Goal: Task Accomplishment & Management: Use online tool/utility

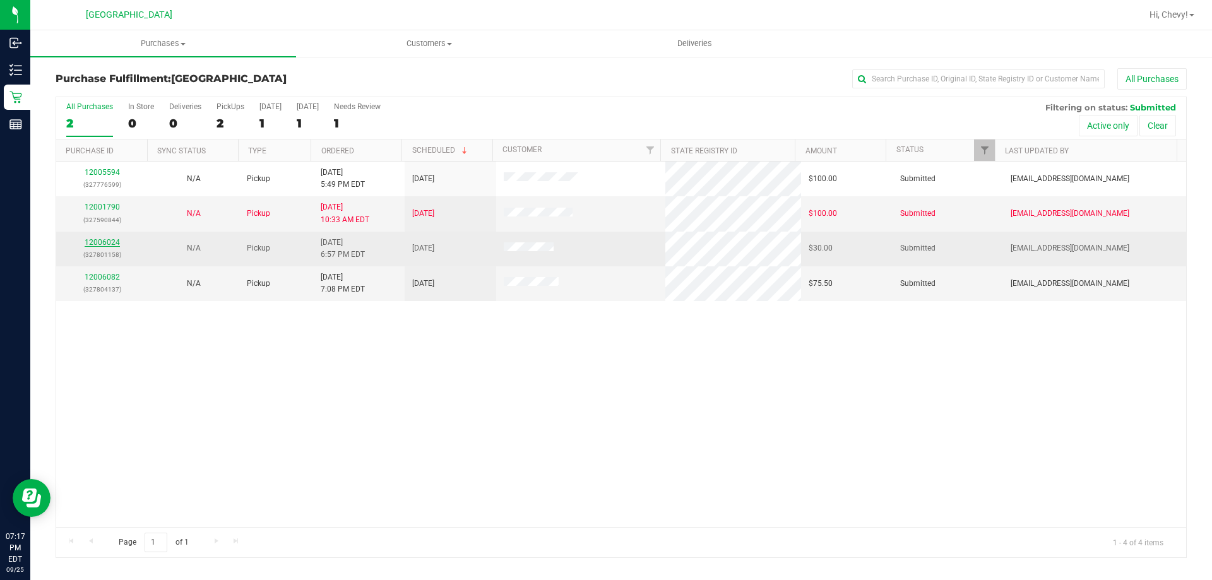
click at [110, 245] on link "12006024" at bounding box center [102, 242] width 35 height 9
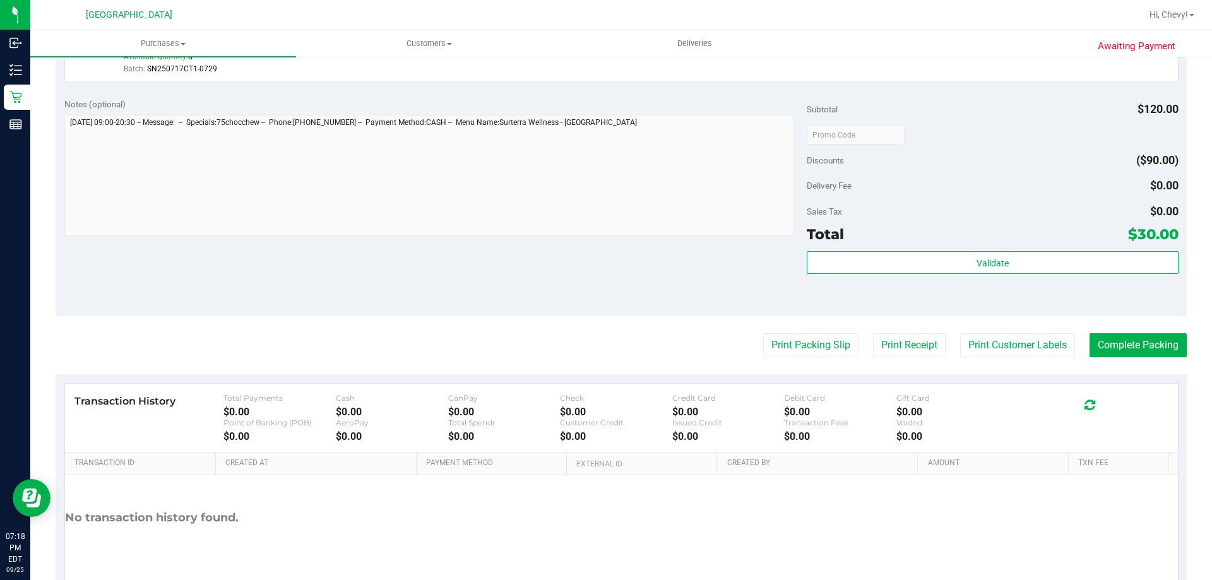
scroll to position [442, 0]
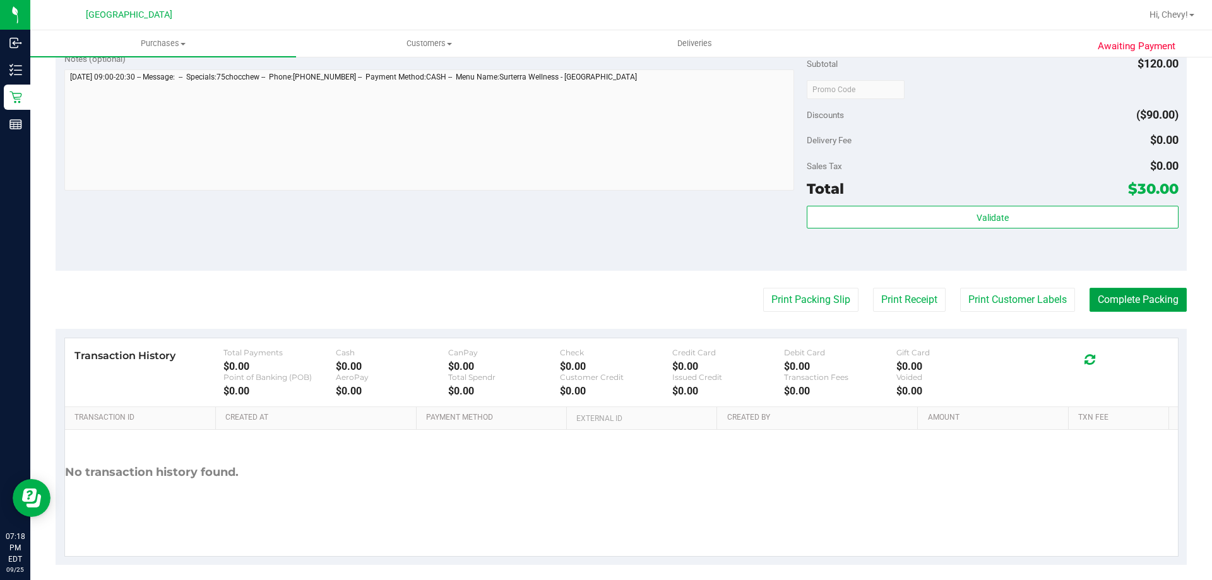
drag, startPoint x: 1137, startPoint y: 310, endPoint x: 825, endPoint y: 261, distance: 316.2
click at [809, 289] on div "Print Packing Slip Print Receipt Print Customer Labels Complete Packing" at bounding box center [621, 300] width 1131 height 24
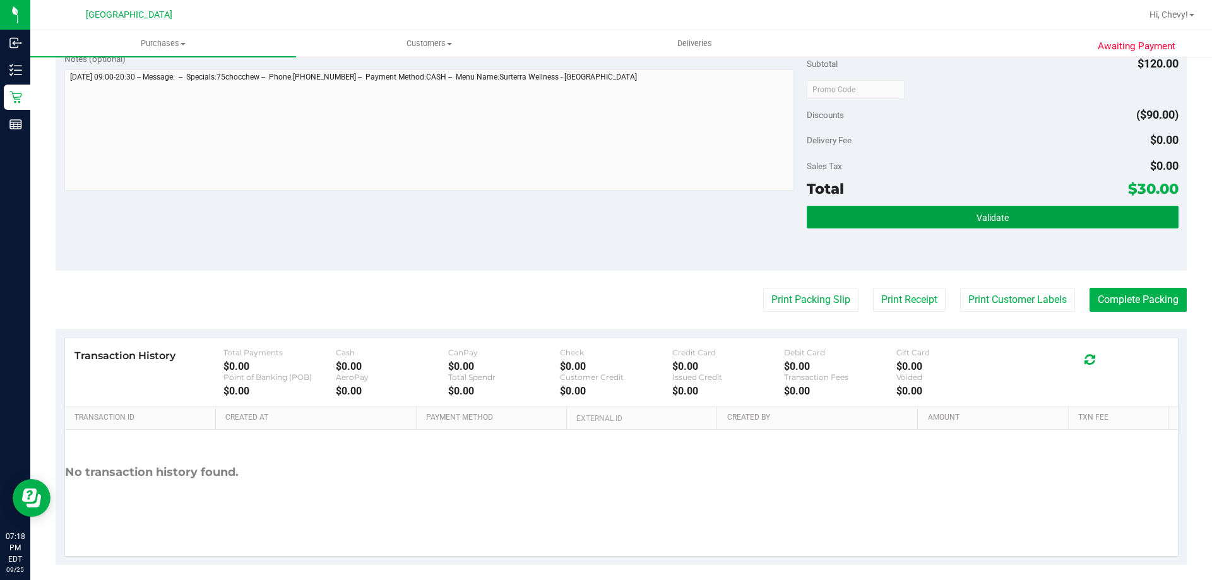
click at [861, 217] on button "Validate" at bounding box center [991, 217] width 371 height 23
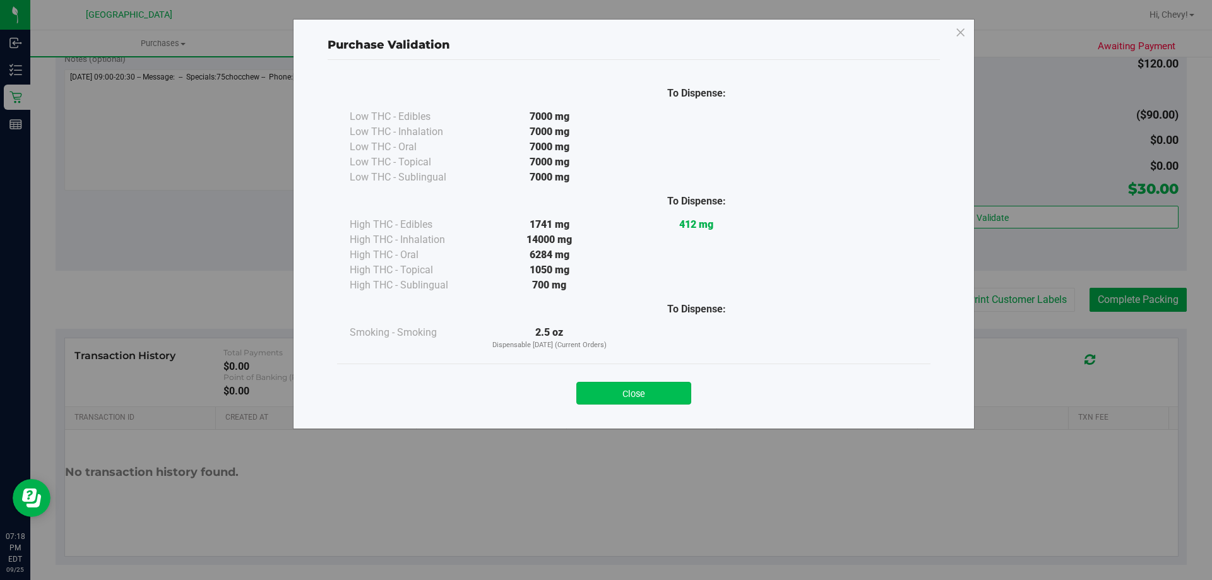
click at [625, 391] on button "Close" at bounding box center [633, 393] width 115 height 23
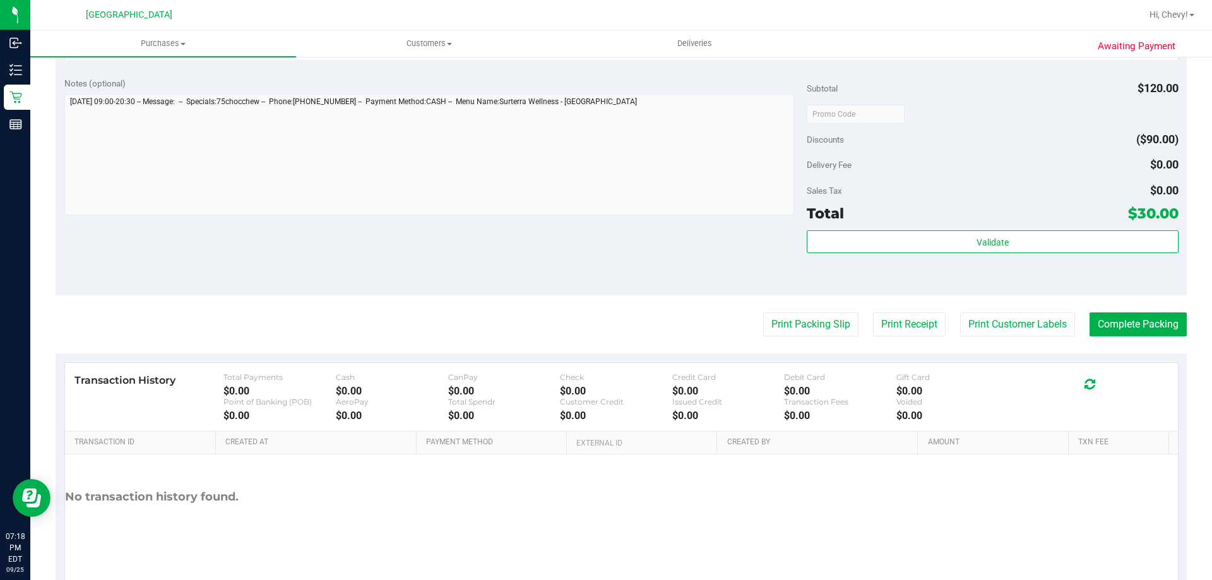
scroll to position [452, 0]
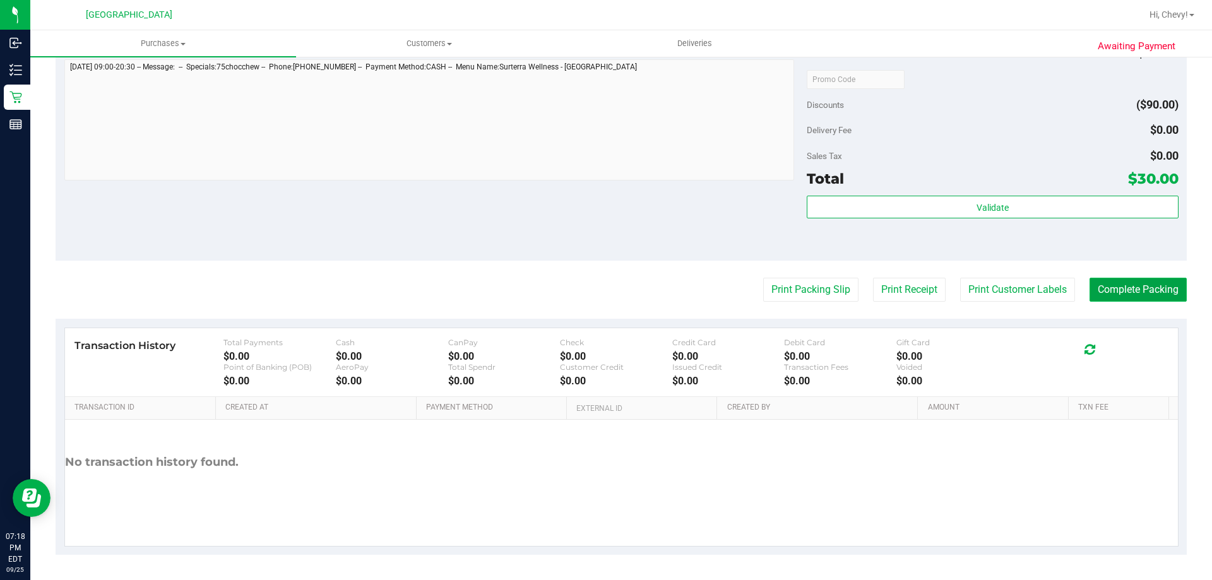
click at [1143, 283] on button "Complete Packing" at bounding box center [1137, 290] width 97 height 24
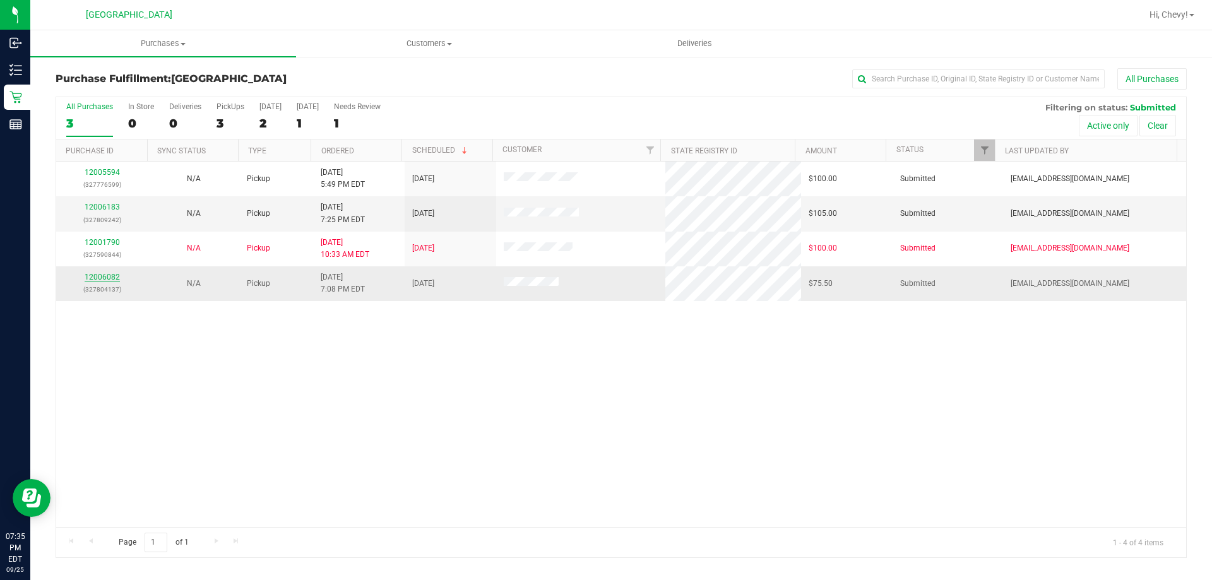
click at [96, 278] on link "12006082" at bounding box center [102, 277] width 35 height 9
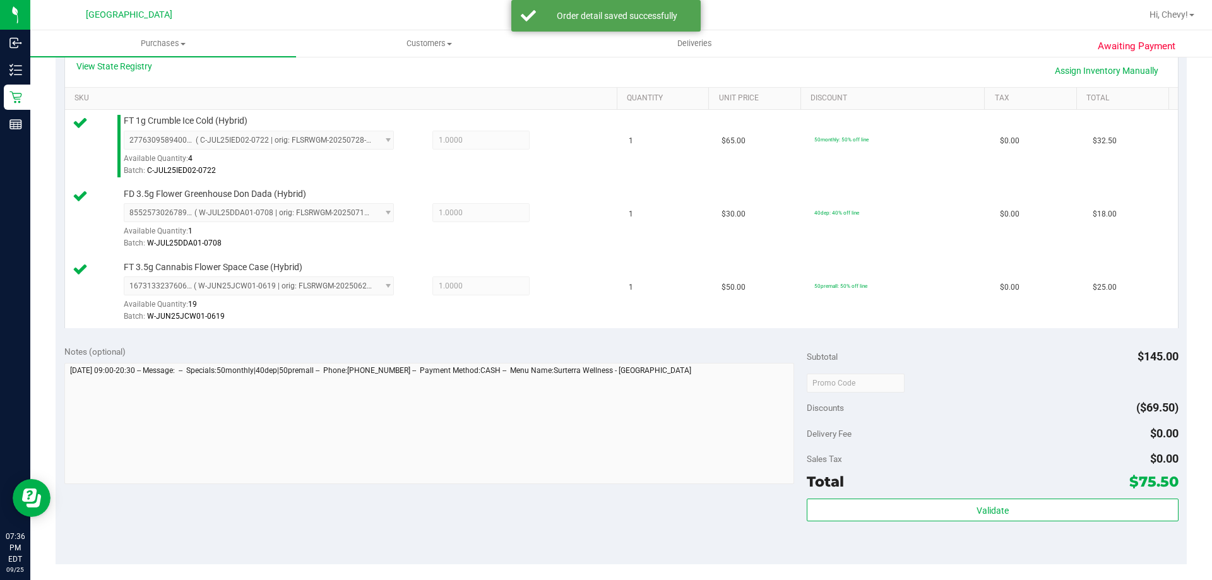
scroll to position [598, 0]
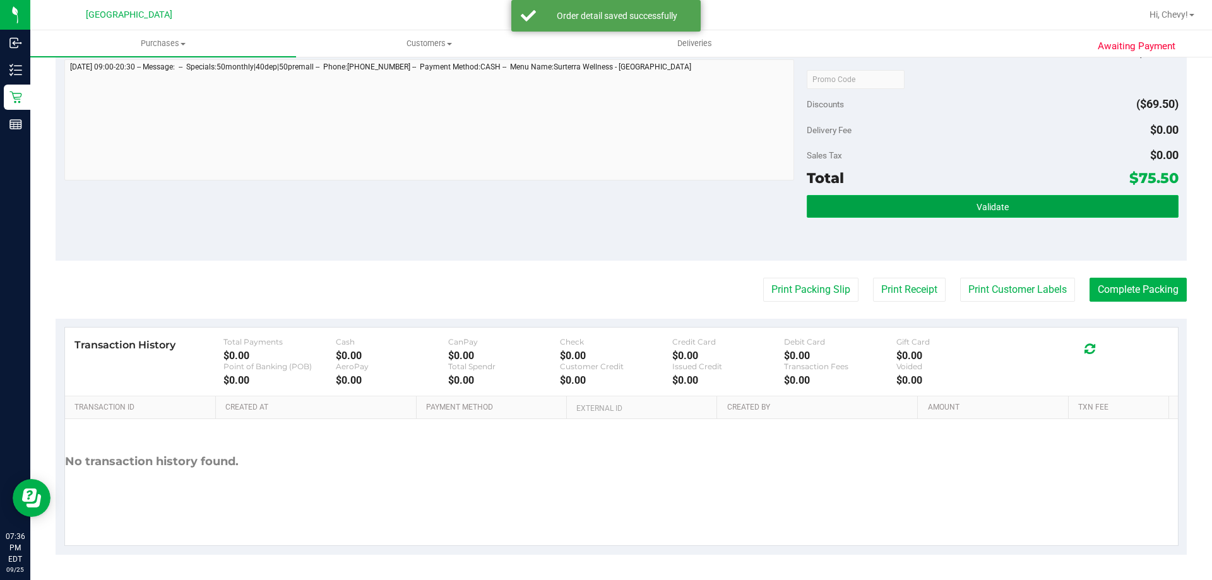
click at [904, 212] on button "Validate" at bounding box center [991, 206] width 371 height 23
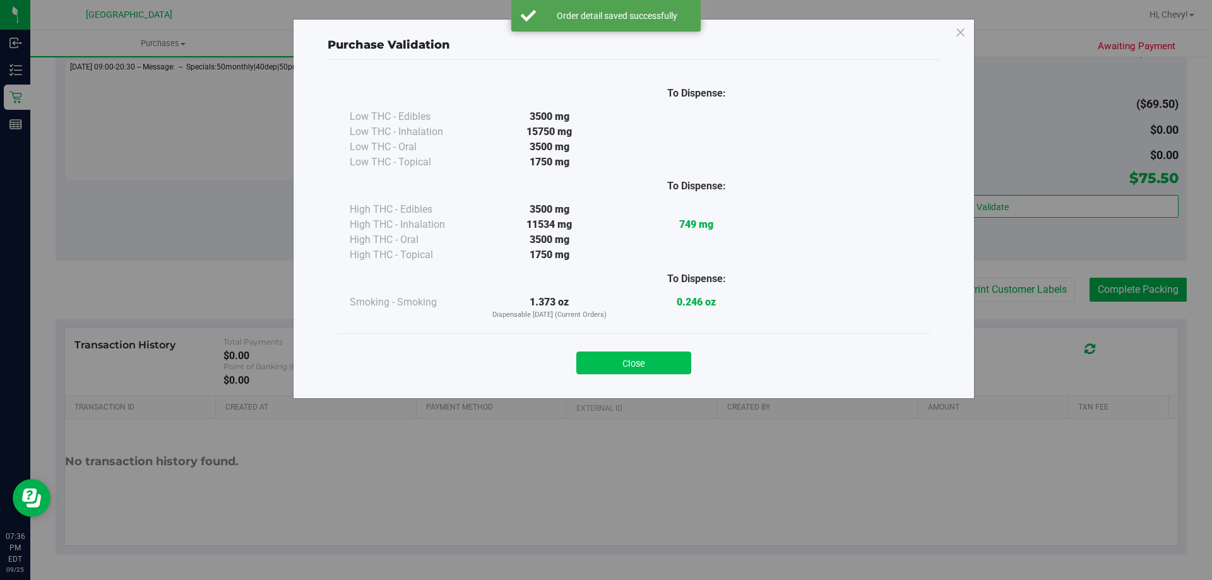
click at [627, 373] on button "Close" at bounding box center [633, 362] width 115 height 23
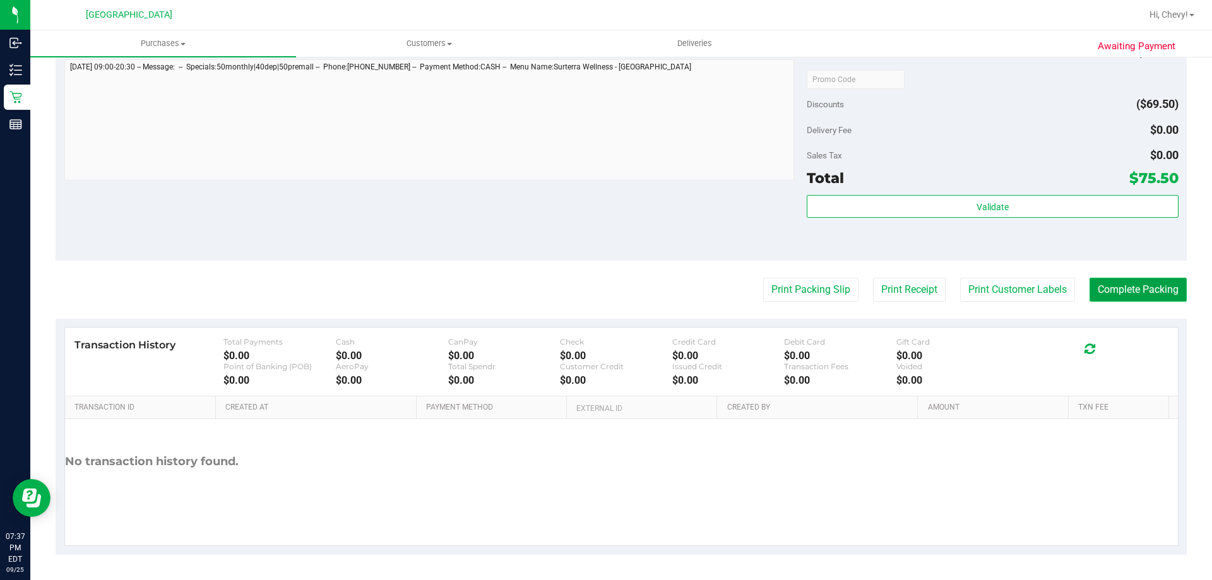
click at [1147, 293] on button "Complete Packing" at bounding box center [1137, 290] width 97 height 24
